Goal: Transaction & Acquisition: Purchase product/service

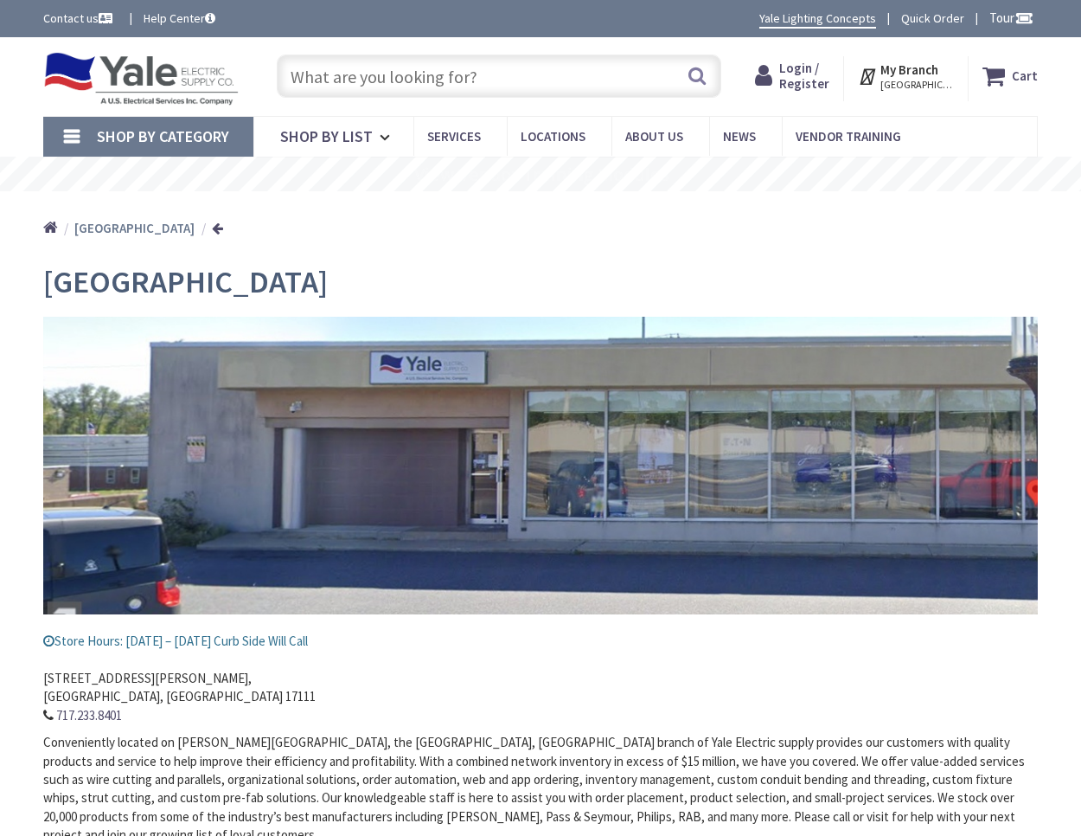
click at [394, 57] on input "text" at bounding box center [499, 75] width 445 height 43
paste input "#12 stranded THHN/THWN"
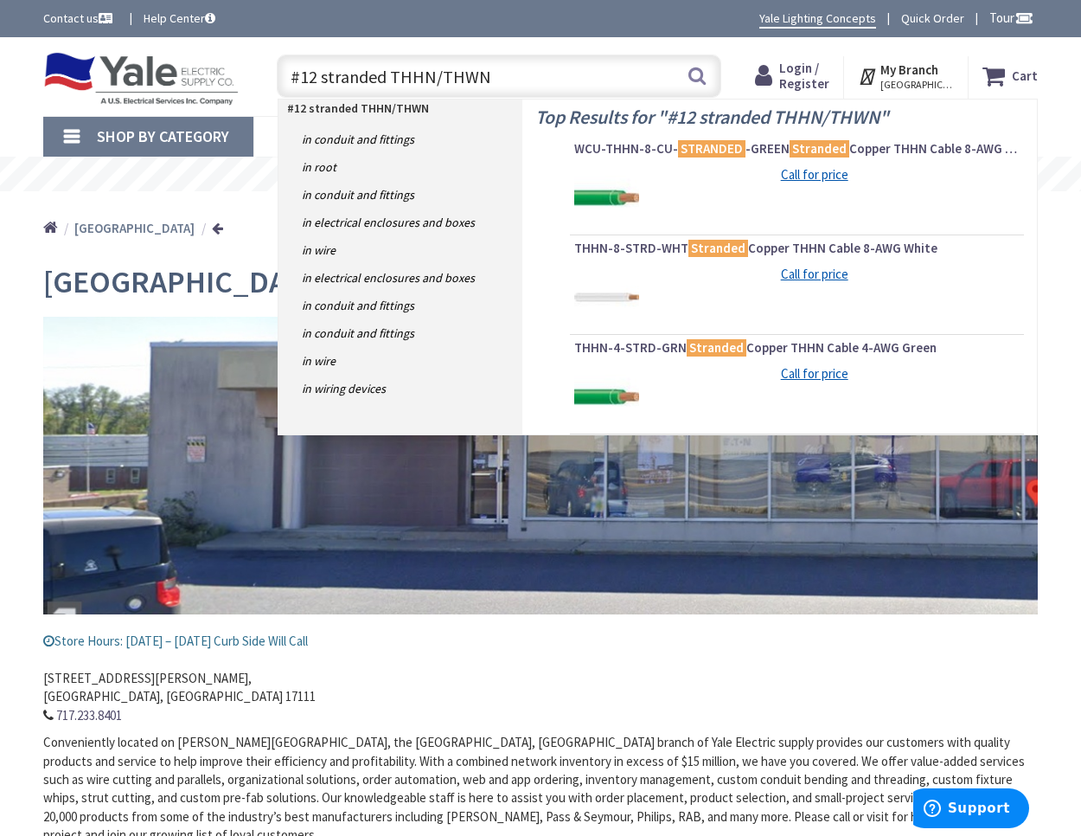
type input "#12 stranded THHN/THWN"
click at [621, 192] on img at bounding box center [606, 197] width 65 height 65
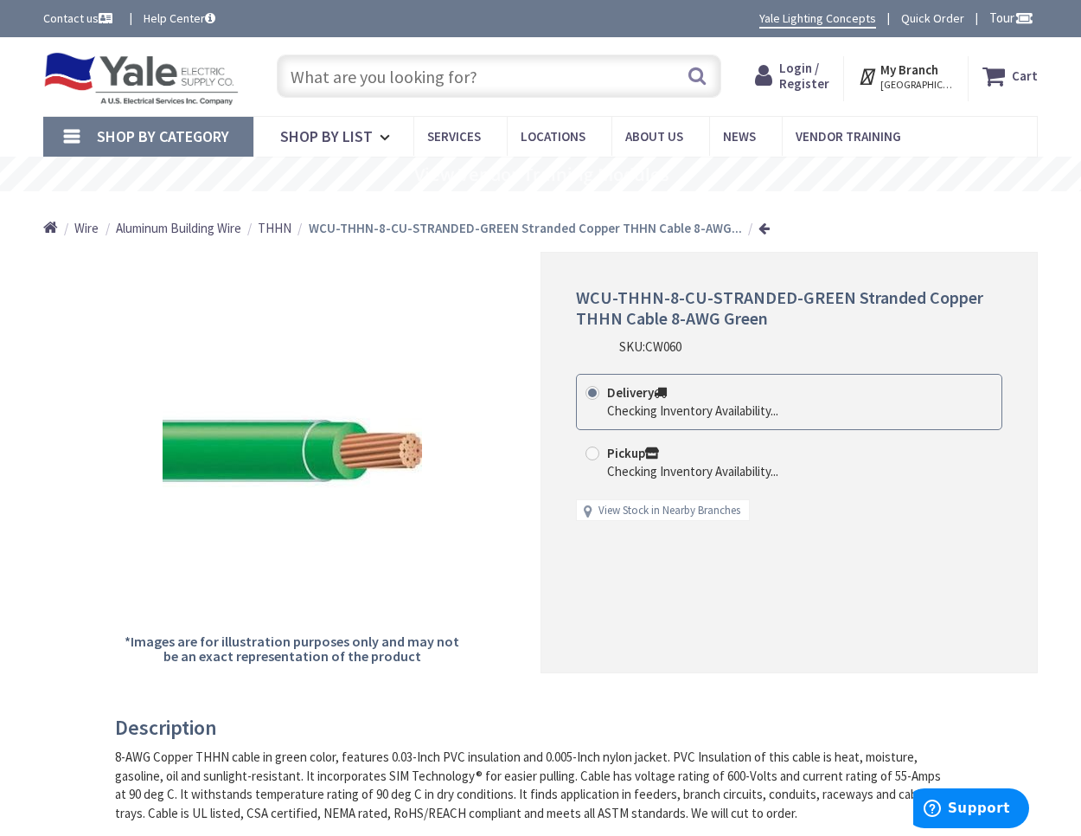
click at [593, 452] on span at bounding box center [593, 453] width 14 height 14
click at [593, 452] on input "Pickup Checking Inventory Availability..." at bounding box center [595, 452] width 11 height 11
radio input "true"
